Goal: Task Accomplishment & Management: Manage account settings

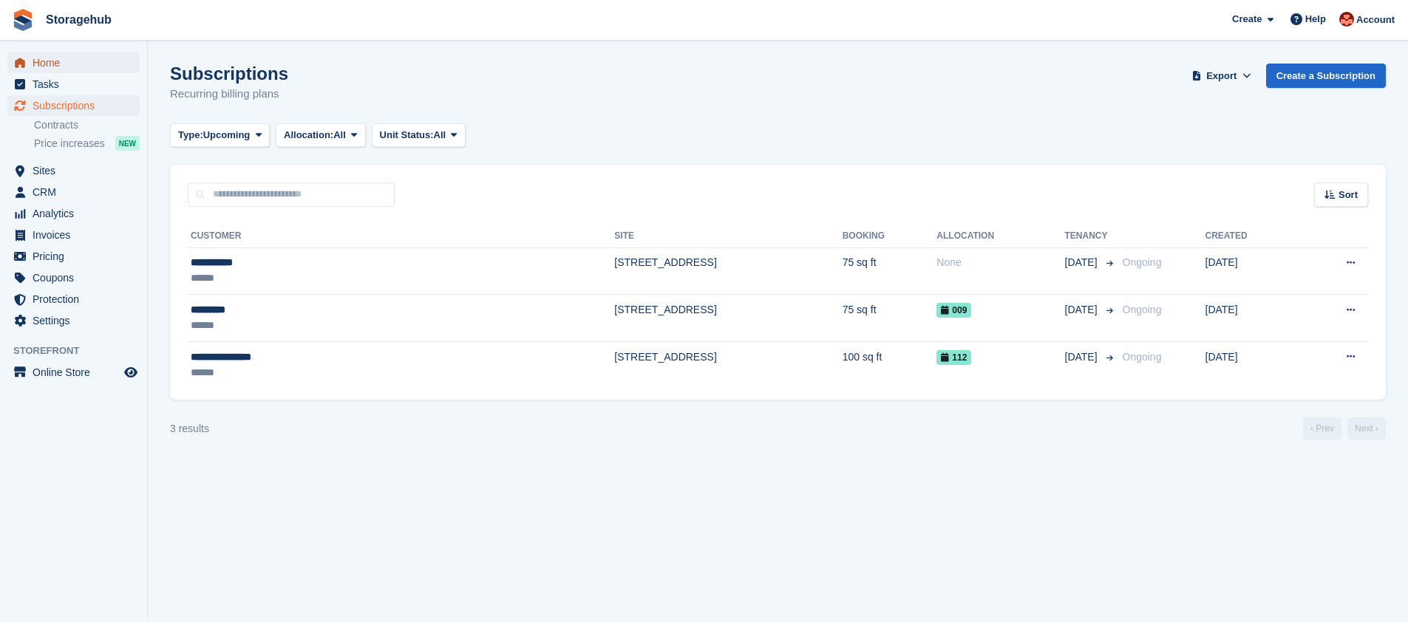
click at [51, 64] on span "Home" at bounding box center [77, 62] width 89 height 21
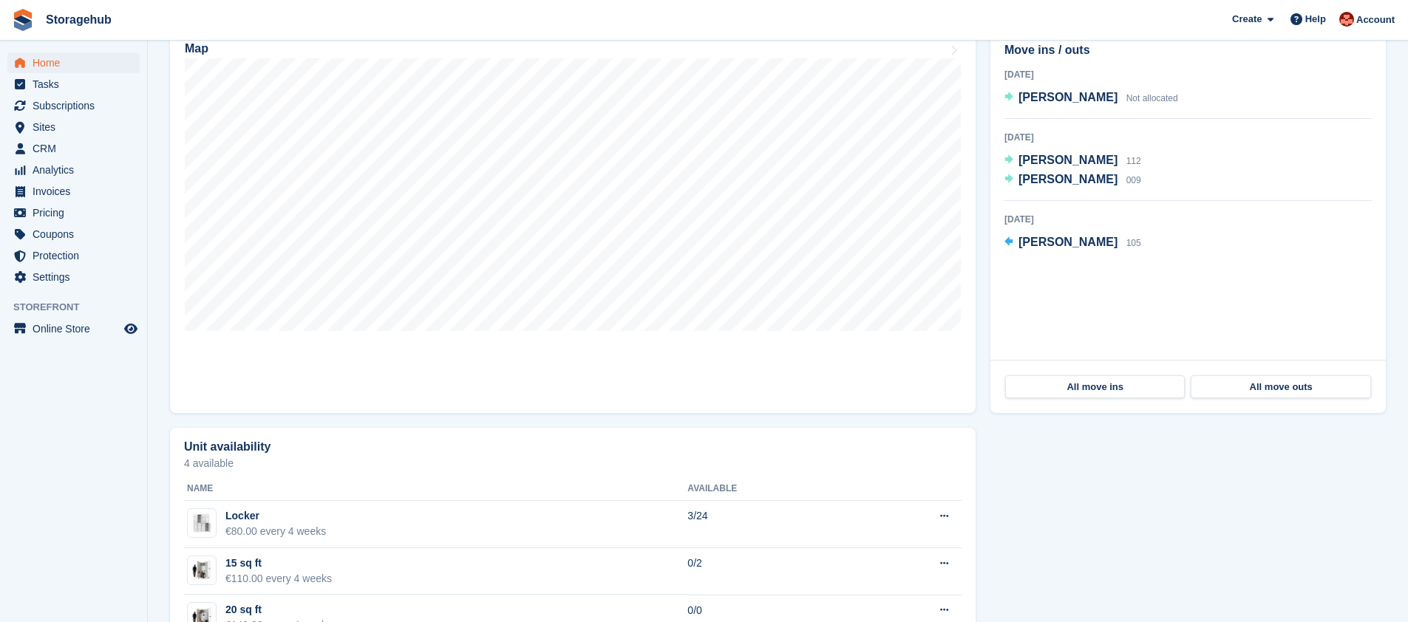
scroll to position [445, 0]
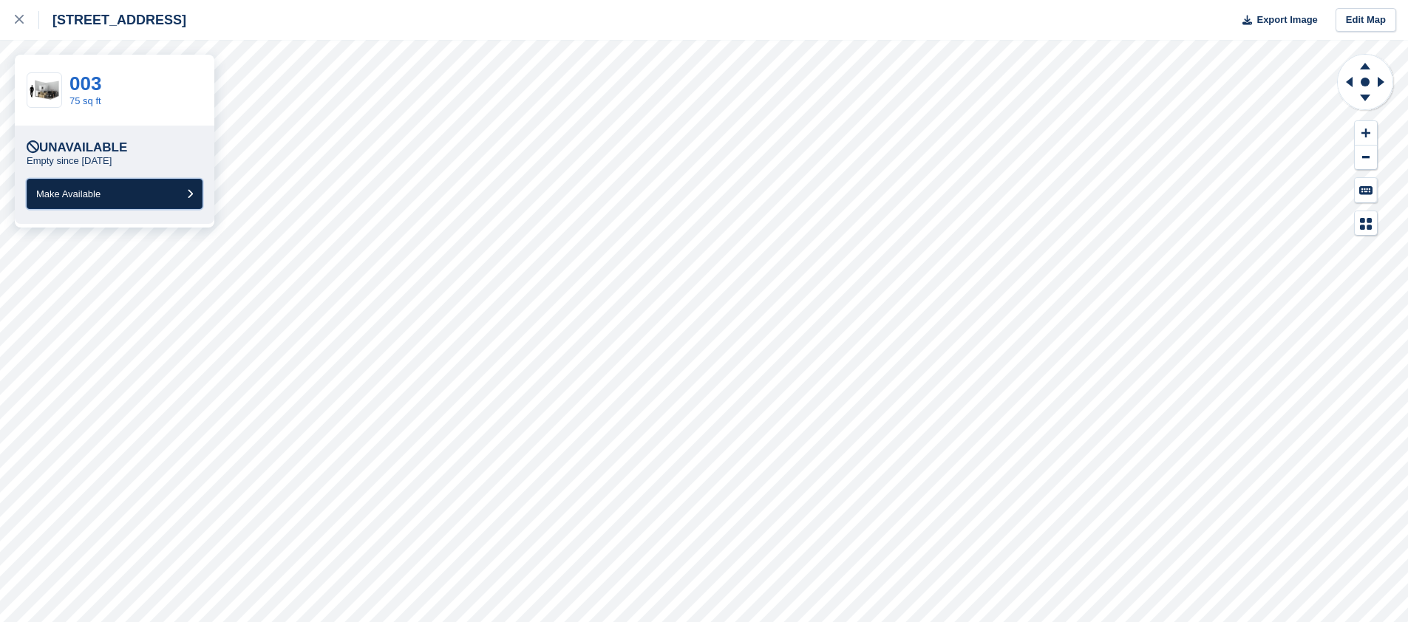
click at [95, 196] on span "Make Available" at bounding box center [68, 193] width 64 height 11
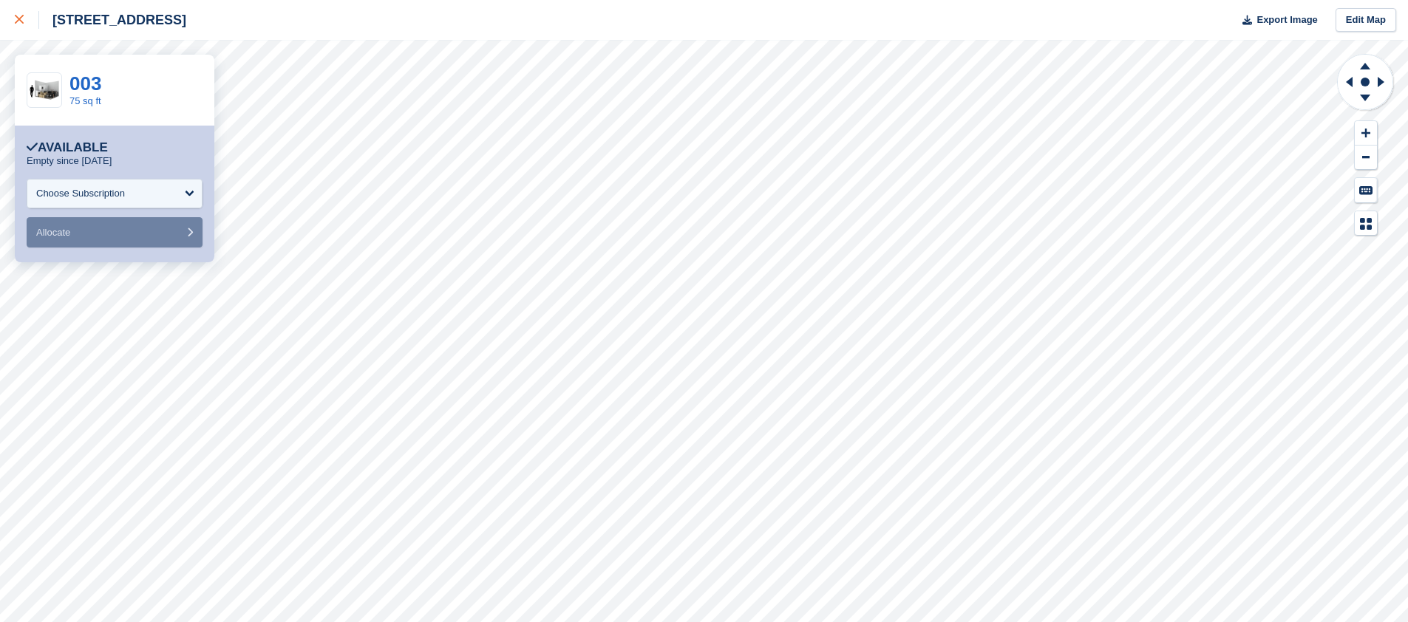
click at [19, 24] on icon at bounding box center [19, 19] width 9 height 9
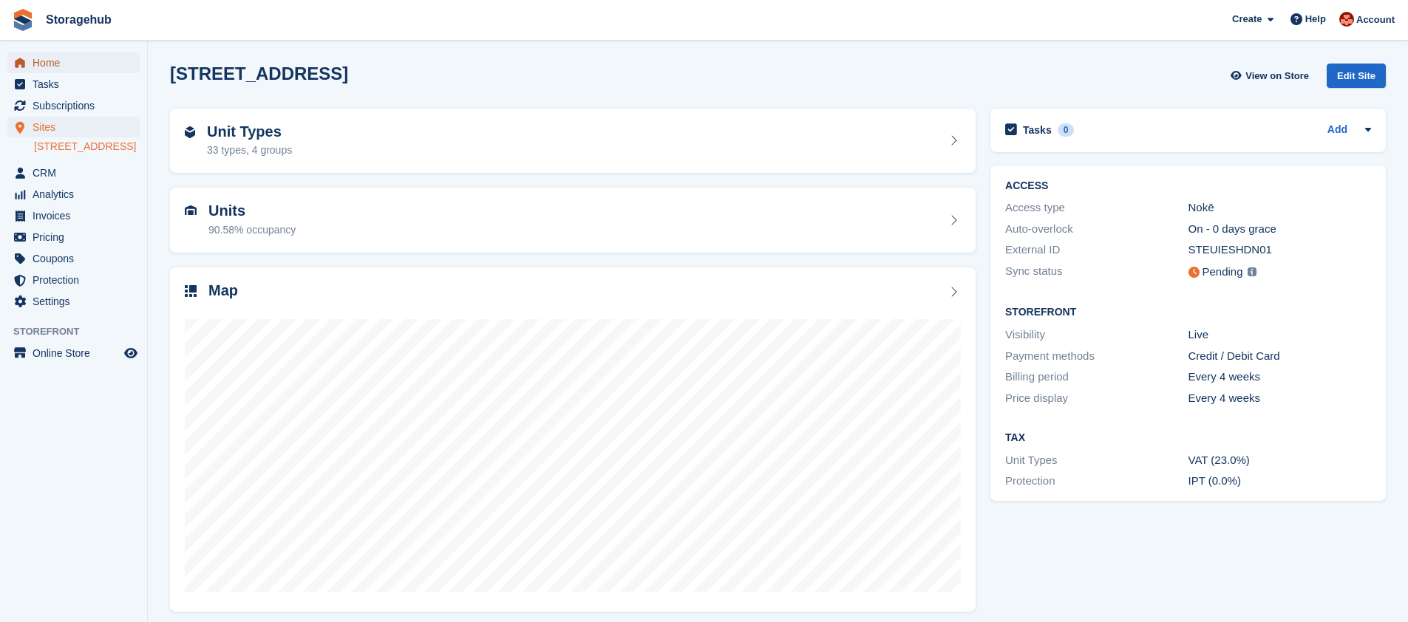
click at [52, 69] on span "Home" at bounding box center [77, 62] width 89 height 21
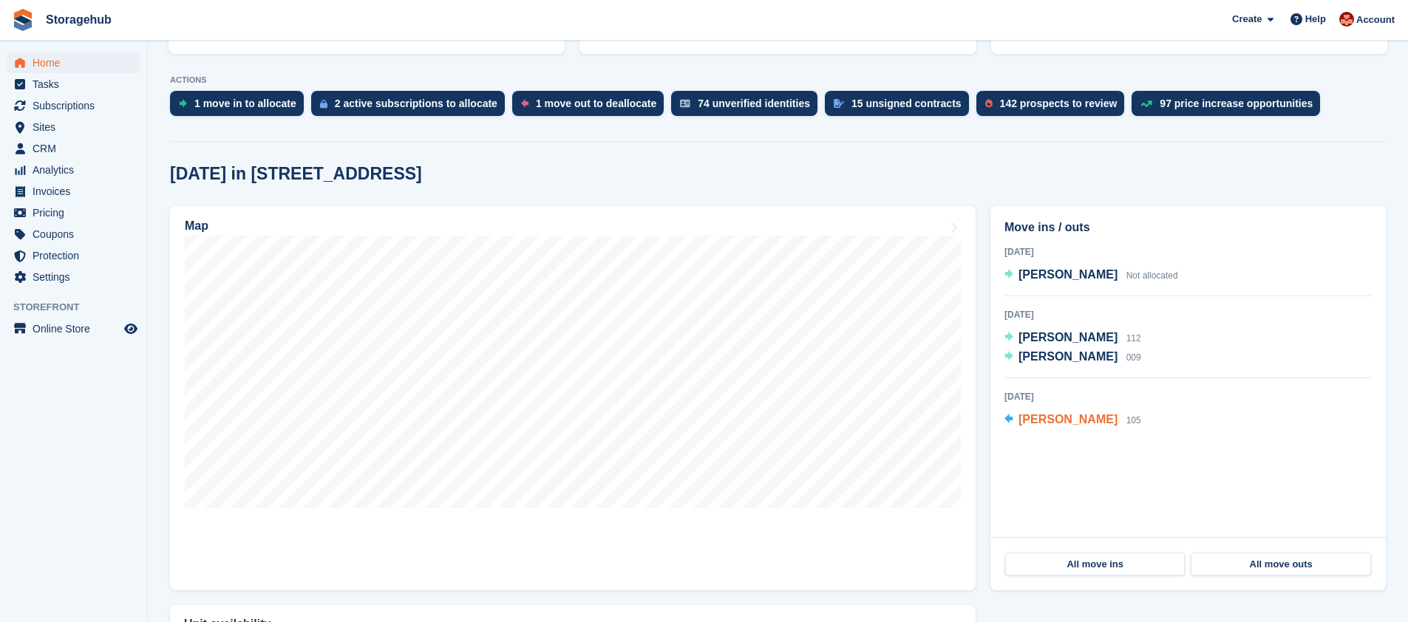
scroll to position [228, 0]
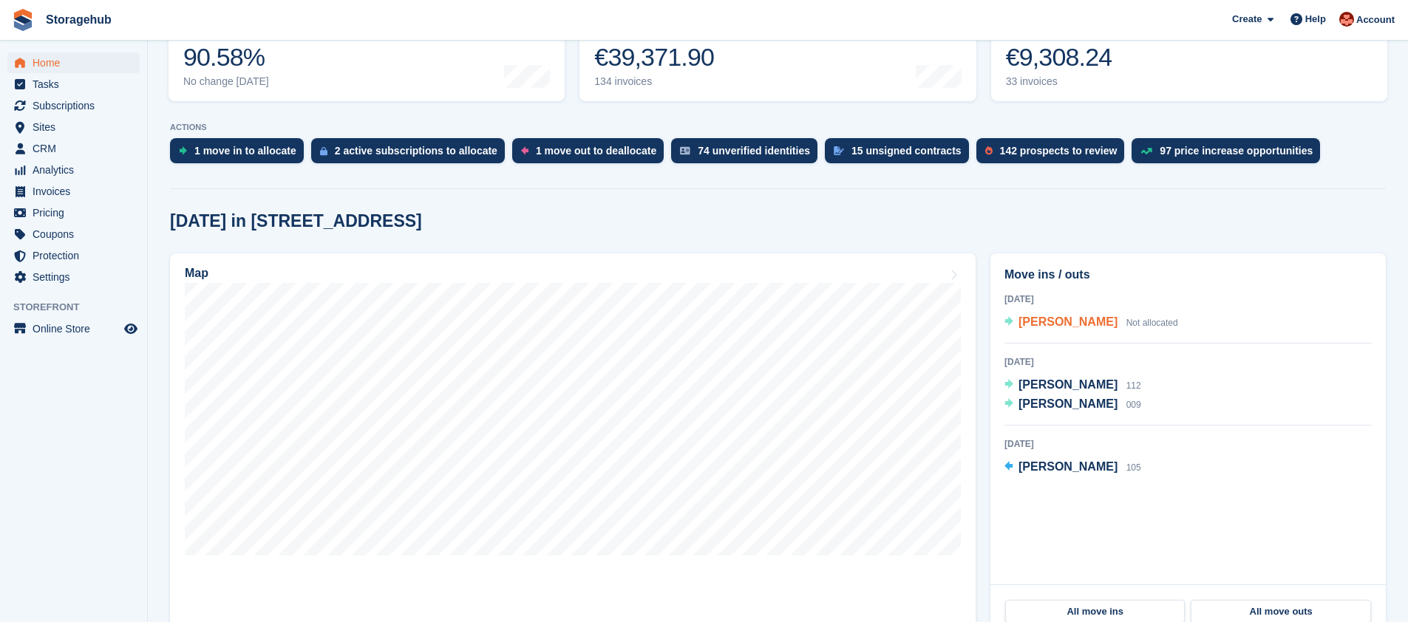
click at [1055, 318] on span "[PERSON_NAME]" at bounding box center [1068, 322] width 99 height 13
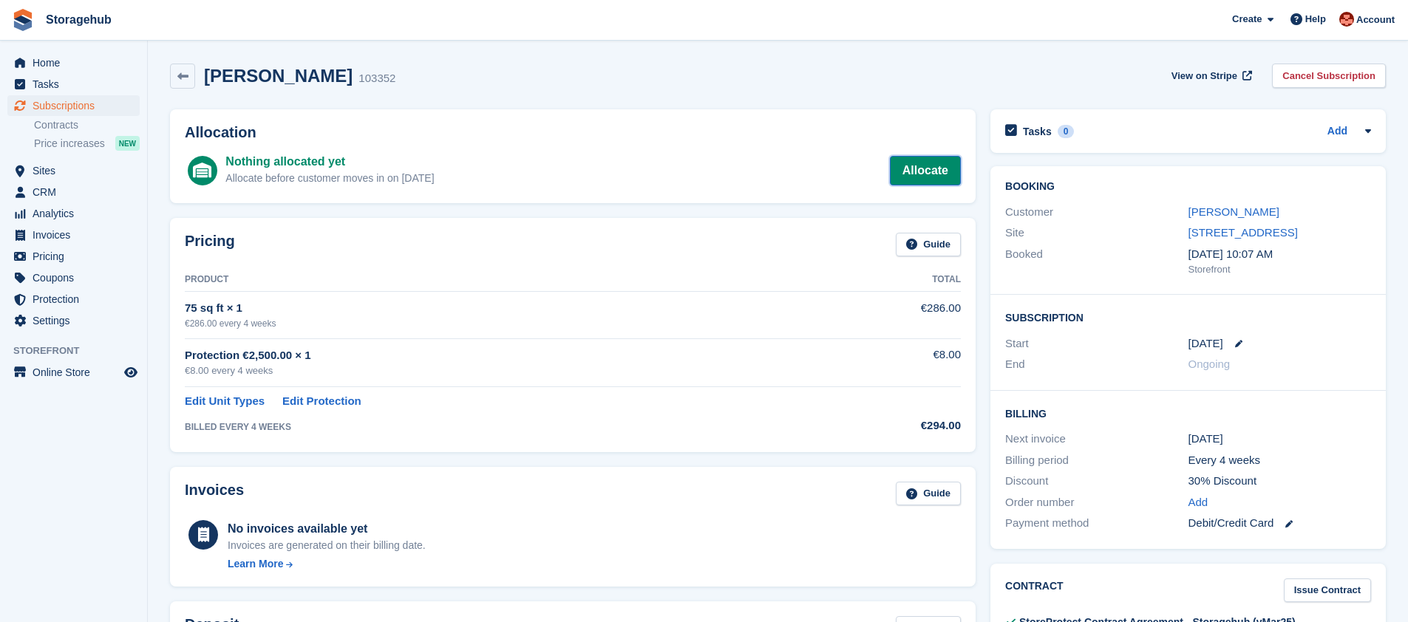
click at [931, 169] on link "Allocate" at bounding box center [925, 171] width 71 height 30
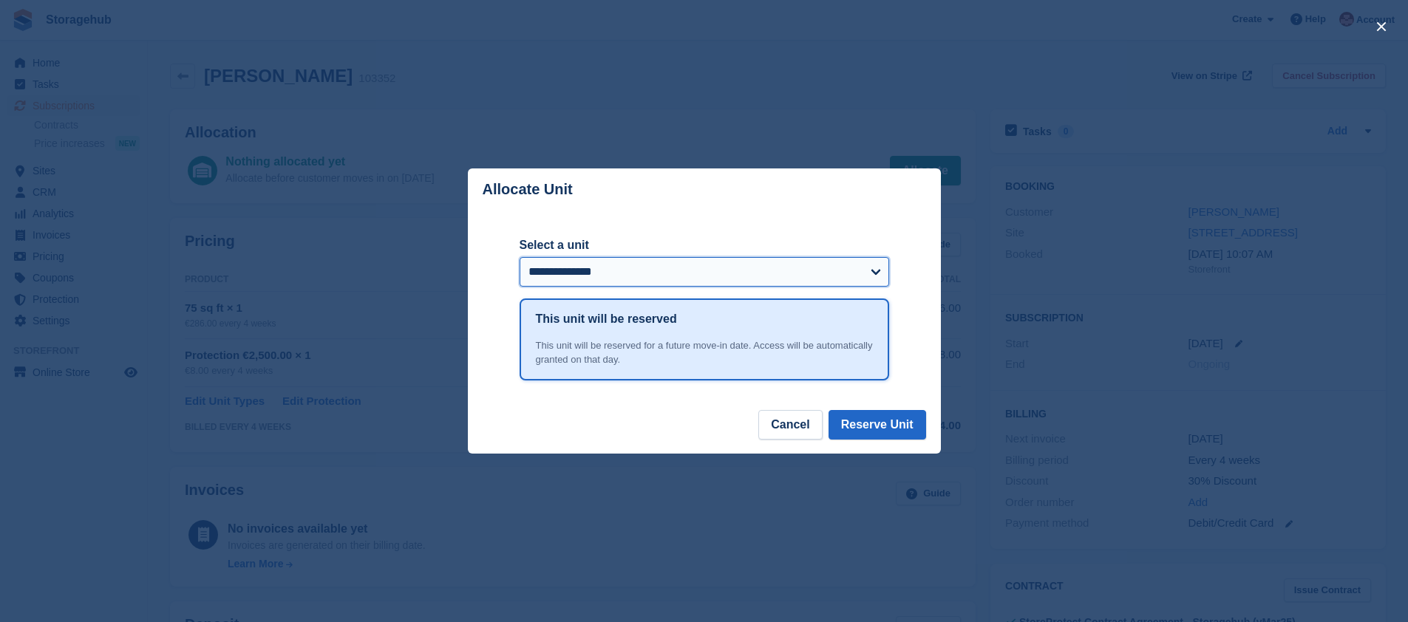
click at [568, 276] on select "**********" at bounding box center [705, 272] width 370 height 30
click at [520, 257] on select "**********" at bounding box center [705, 272] width 370 height 30
click at [871, 434] on button "Reserve Unit" at bounding box center [878, 425] width 98 height 30
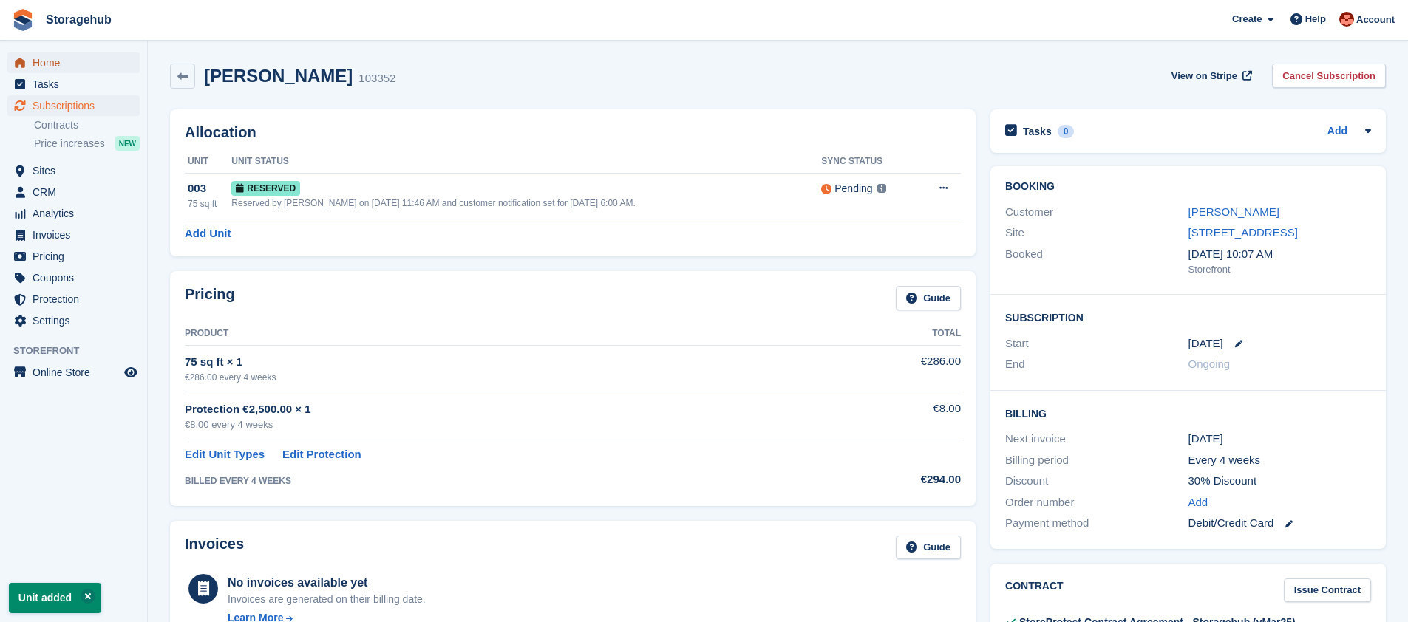
click at [44, 66] on span "Home" at bounding box center [77, 62] width 89 height 21
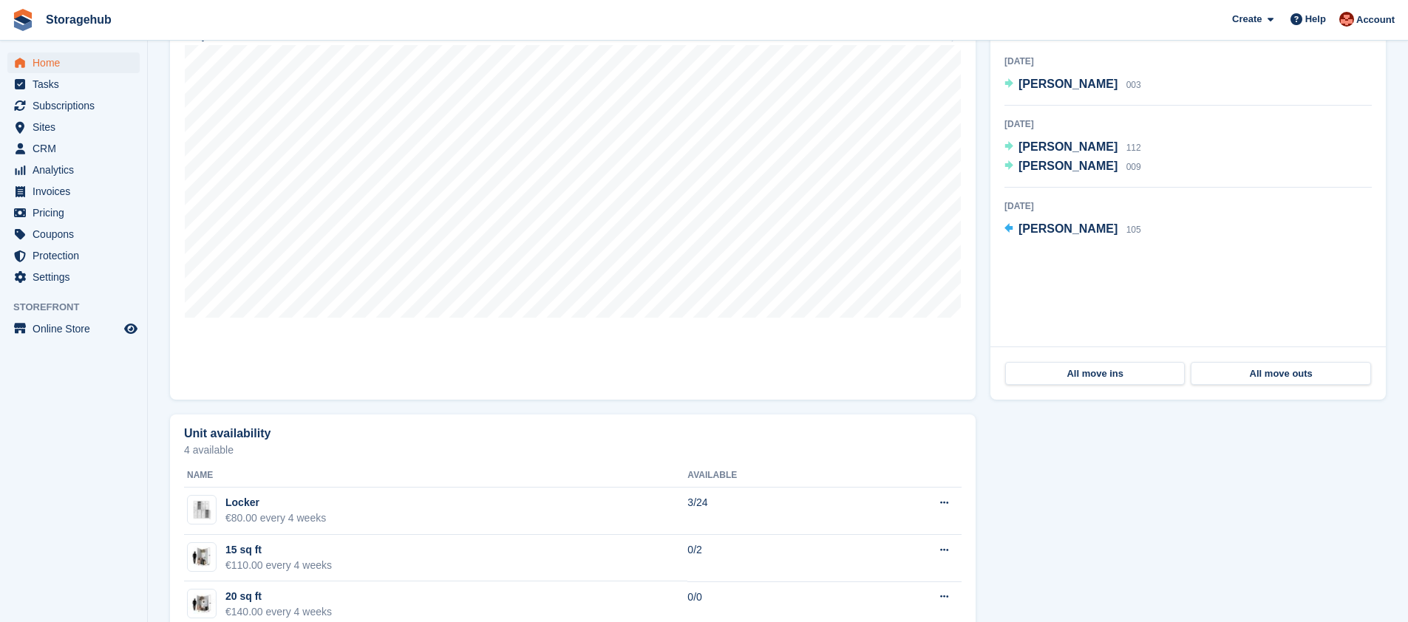
scroll to position [479, 0]
